Goal: Information Seeking & Learning: Learn about a topic

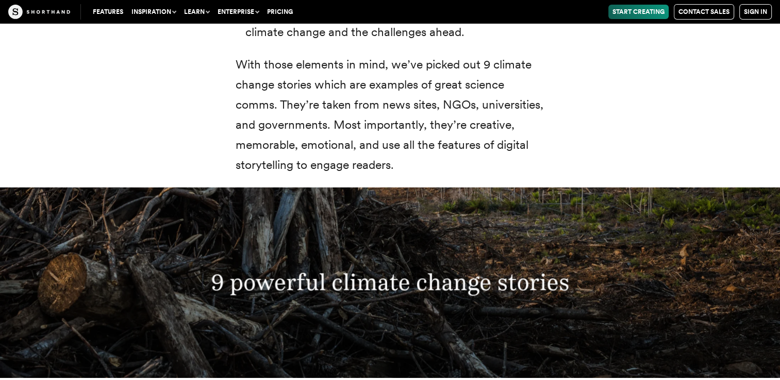
scroll to position [3475, 0]
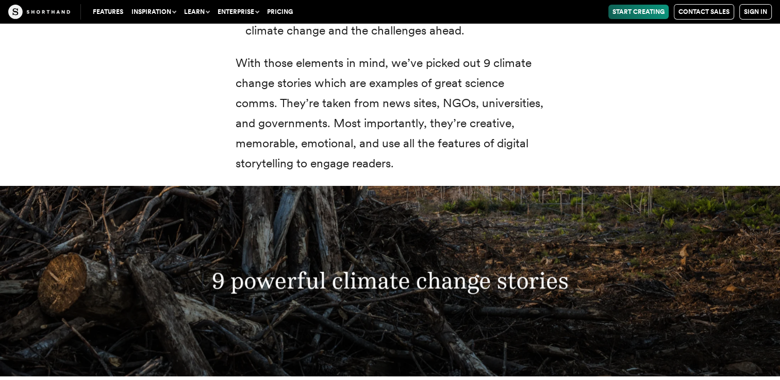
click at [394, 269] on h3 "9 powerful climate change stories" at bounding box center [390, 280] width 527 height 27
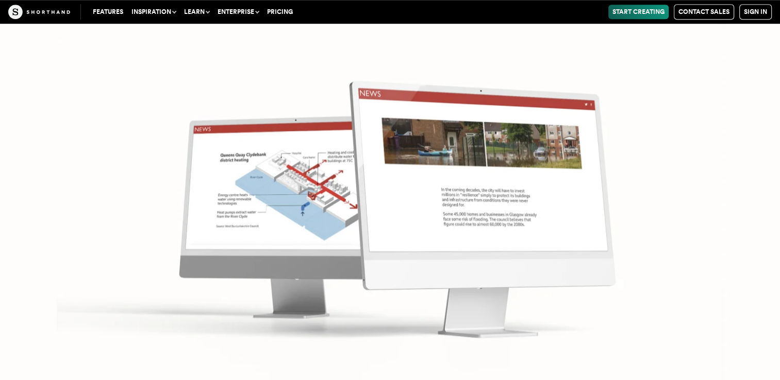
scroll to position [4628, 0]
click at [541, 114] on img at bounding box center [390, 190] width 780 height 380
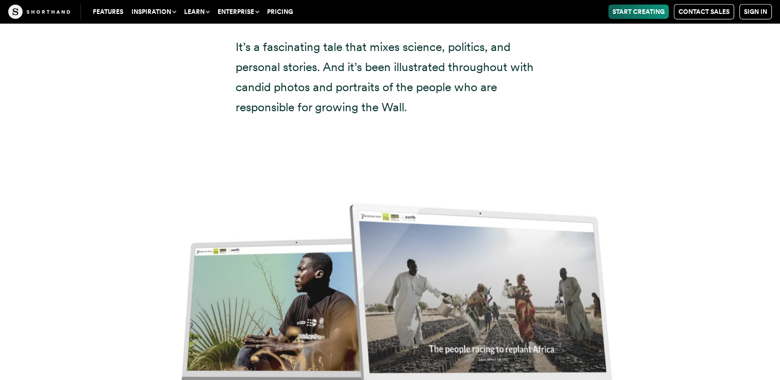
scroll to position [11133, 0]
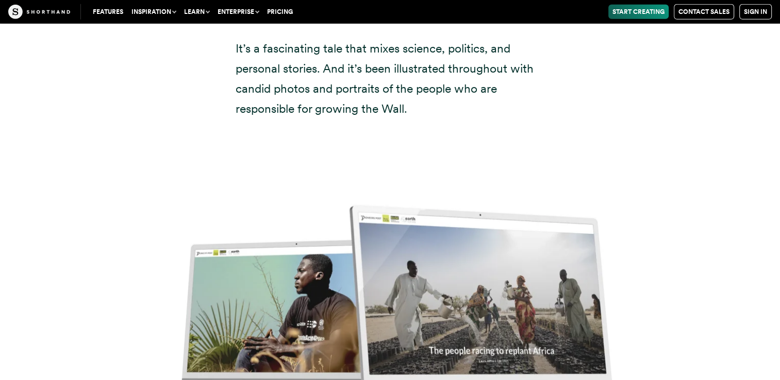
click at [330, 239] on img at bounding box center [390, 321] width 780 height 380
click at [444, 218] on img at bounding box center [390, 321] width 780 height 380
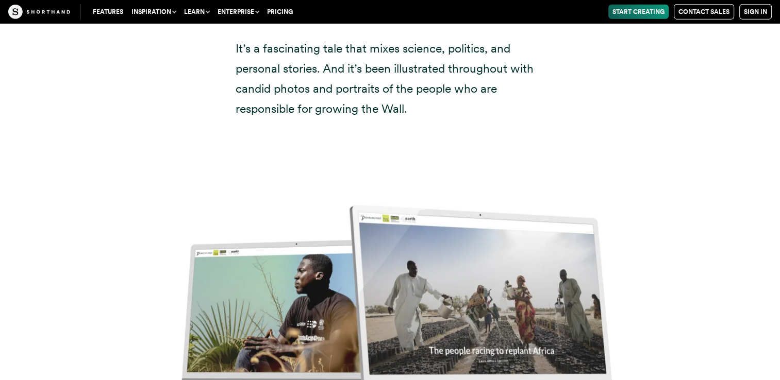
click at [148, 7] on button "Inspiration" at bounding box center [153, 12] width 53 height 14
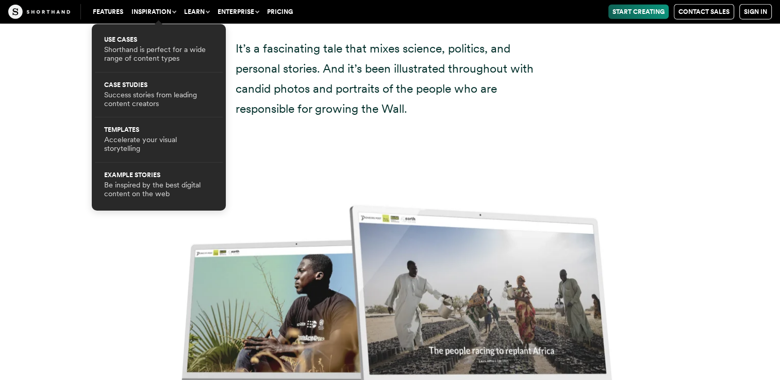
click at [198, 12] on button "Learn" at bounding box center [196, 12] width 33 height 14
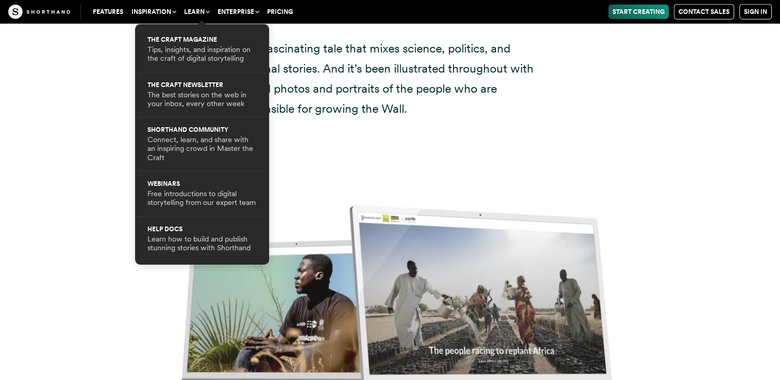
click at [106, 9] on link "Features" at bounding box center [108, 12] width 39 height 14
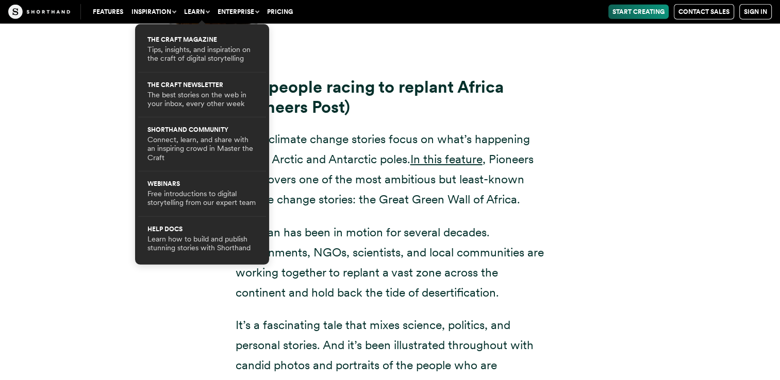
scroll to position [10851, 0]
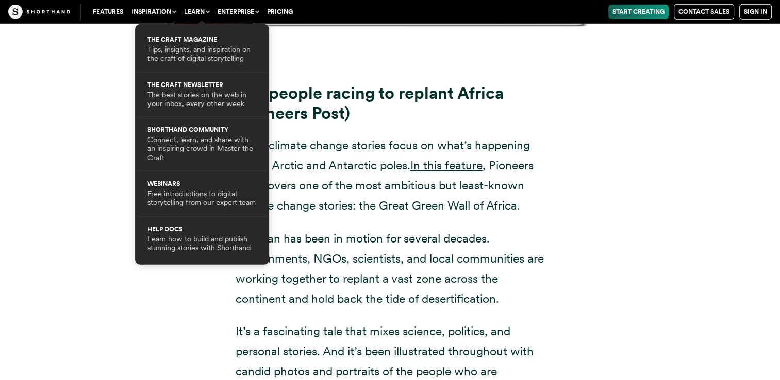
click at [630, 113] on div "The people racing to replant Africa (Pioneers Post) Many climate change stories…" at bounding box center [390, 242] width 701 height 343
drag, startPoint x: 630, startPoint y: 113, endPoint x: 592, endPoint y: 76, distance: 52.8
click at [592, 76] on div "The people racing to replant Africa (Pioneers Post) Many climate change stories…" at bounding box center [390, 242] width 701 height 343
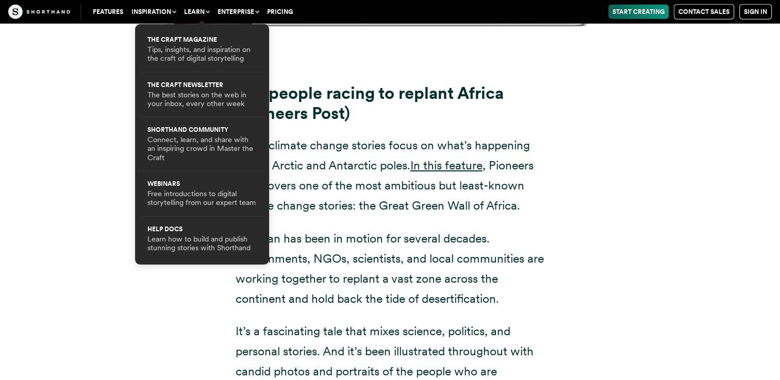
click at [202, 6] on button "Learn" at bounding box center [196, 12] width 33 height 14
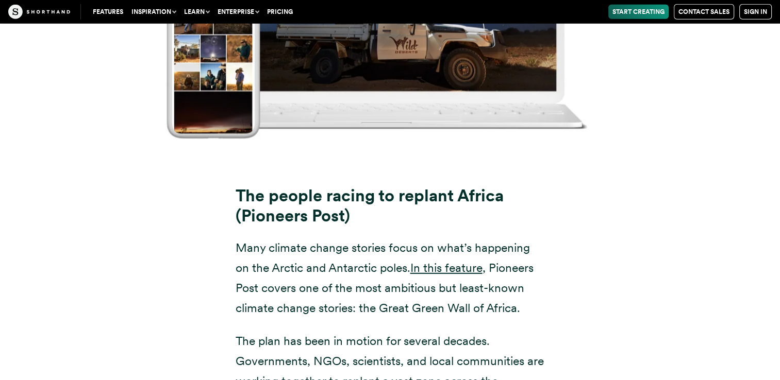
scroll to position [10746, 0]
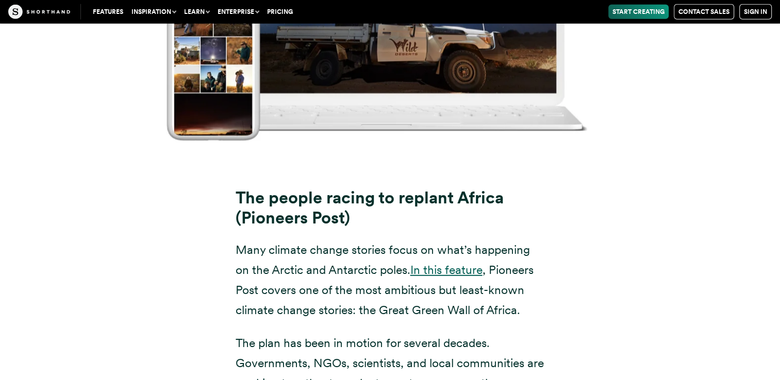
click at [453, 263] on link "In this feature" at bounding box center [446, 270] width 72 height 14
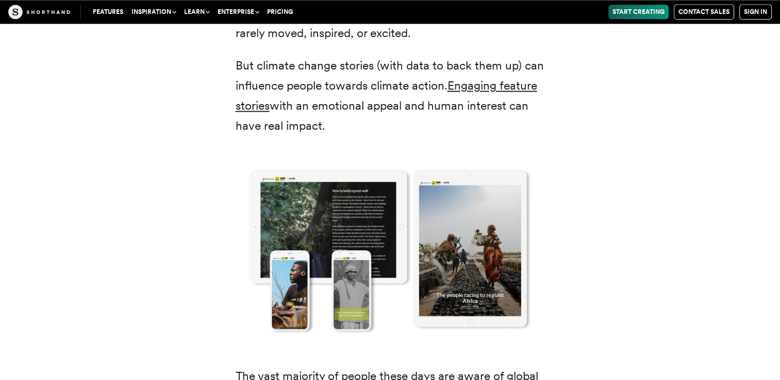
scroll to position [1418, 0]
